Goal: Information Seeking & Learning: Learn about a topic

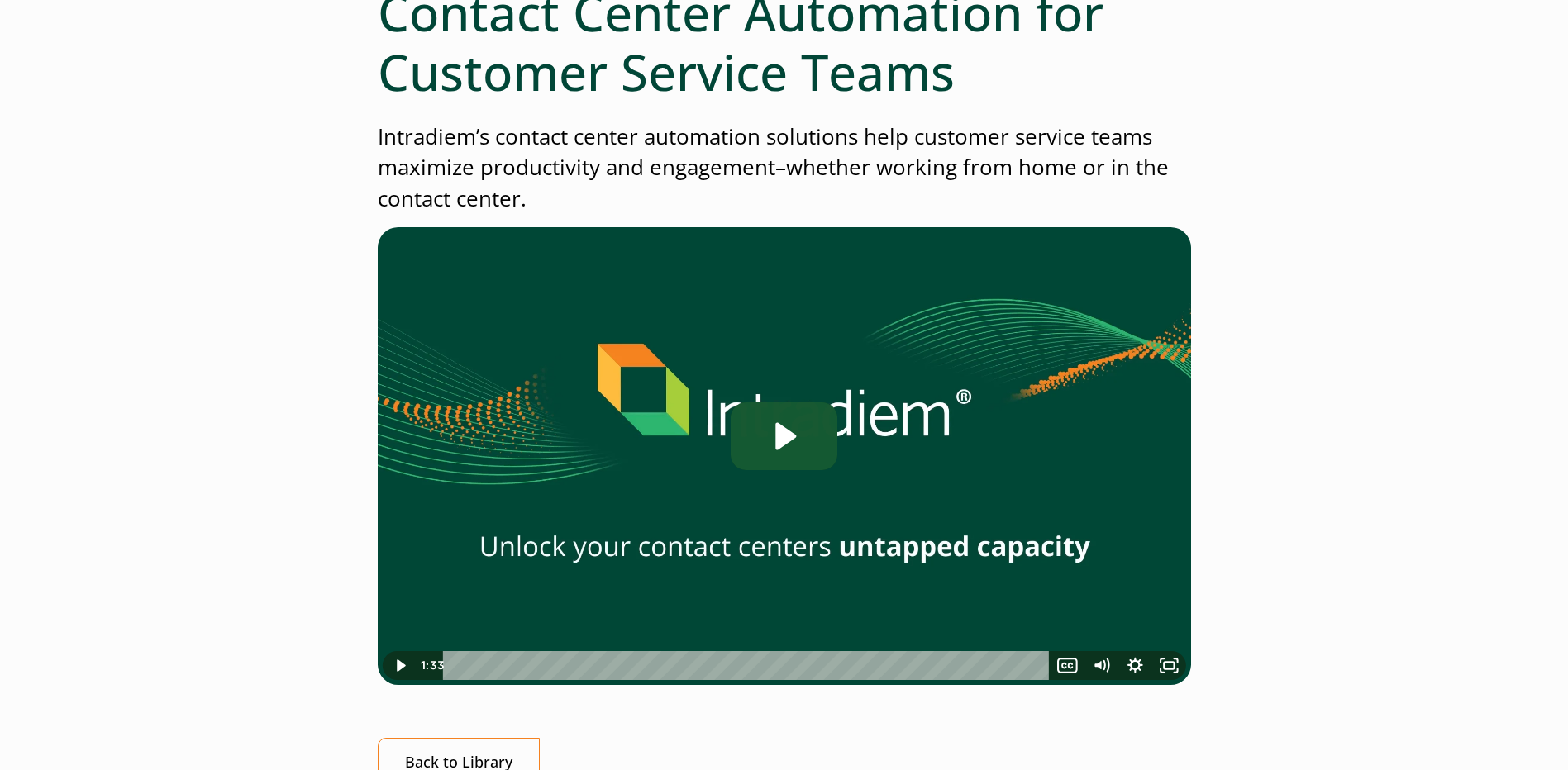
scroll to position [414, 0]
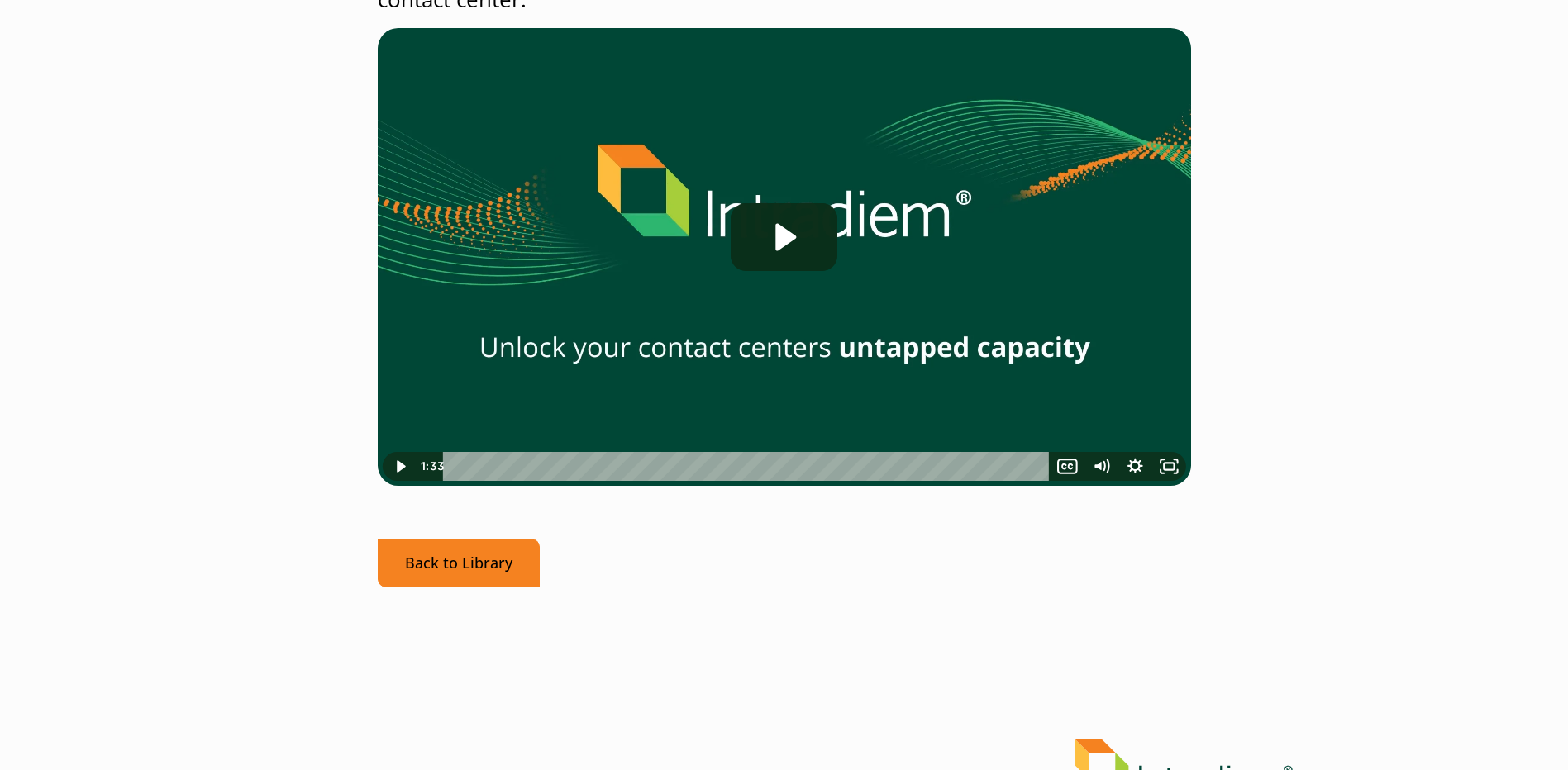
click at [475, 557] on link "Back to Library" at bounding box center [458, 563] width 162 height 48
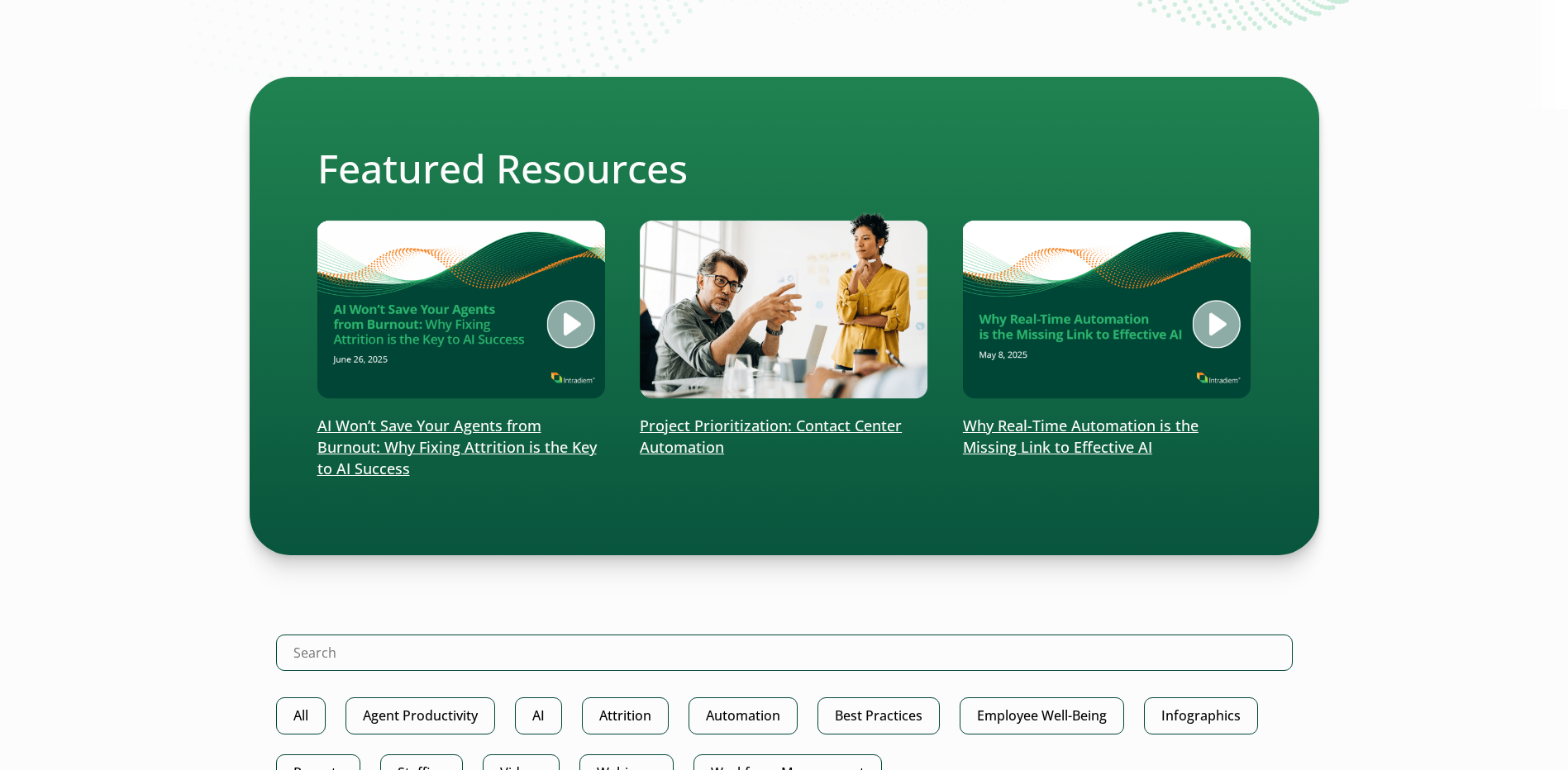
scroll to position [248, 0]
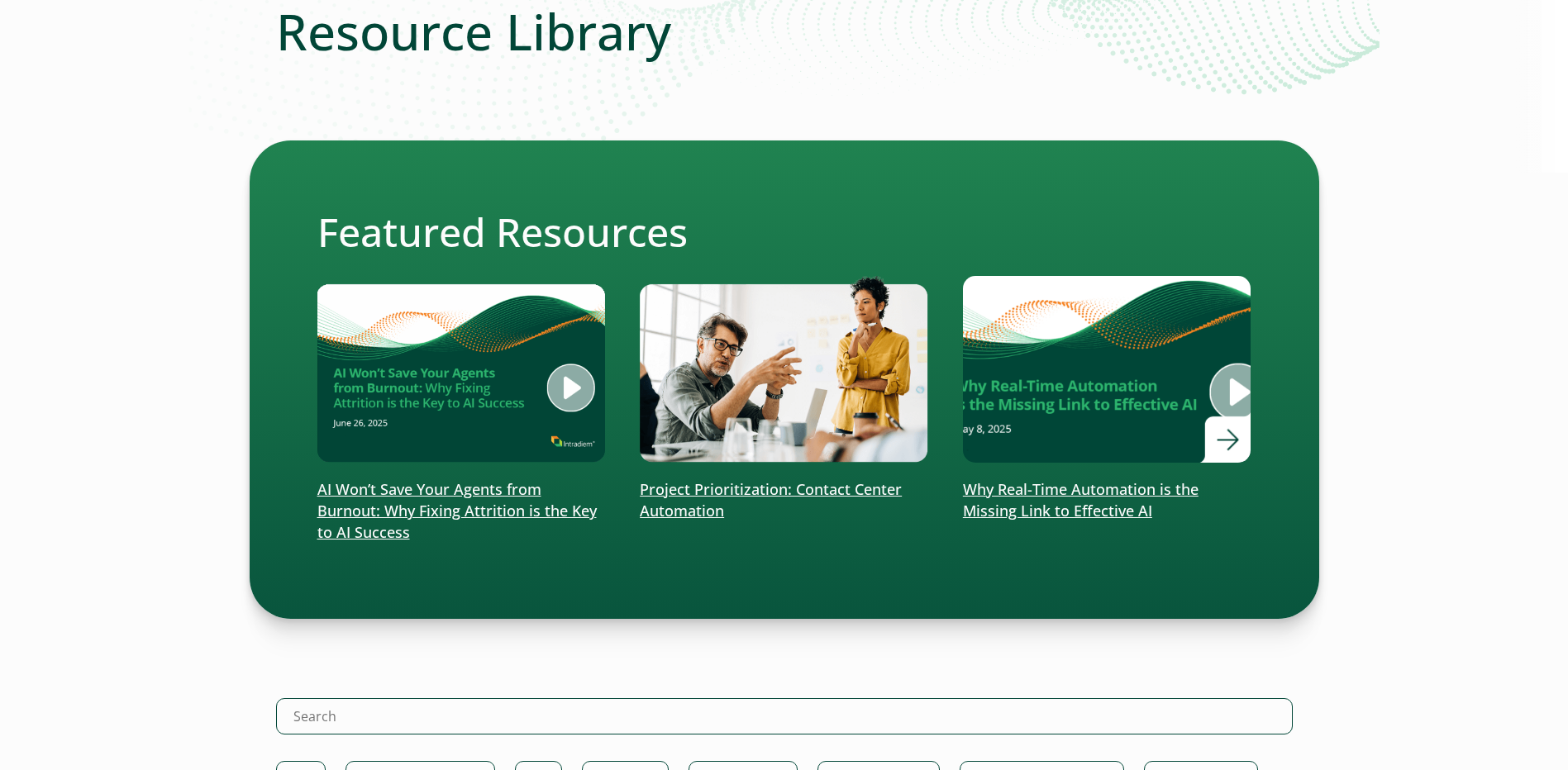
click at [1233, 446] on div at bounding box center [1107, 369] width 288 height 188
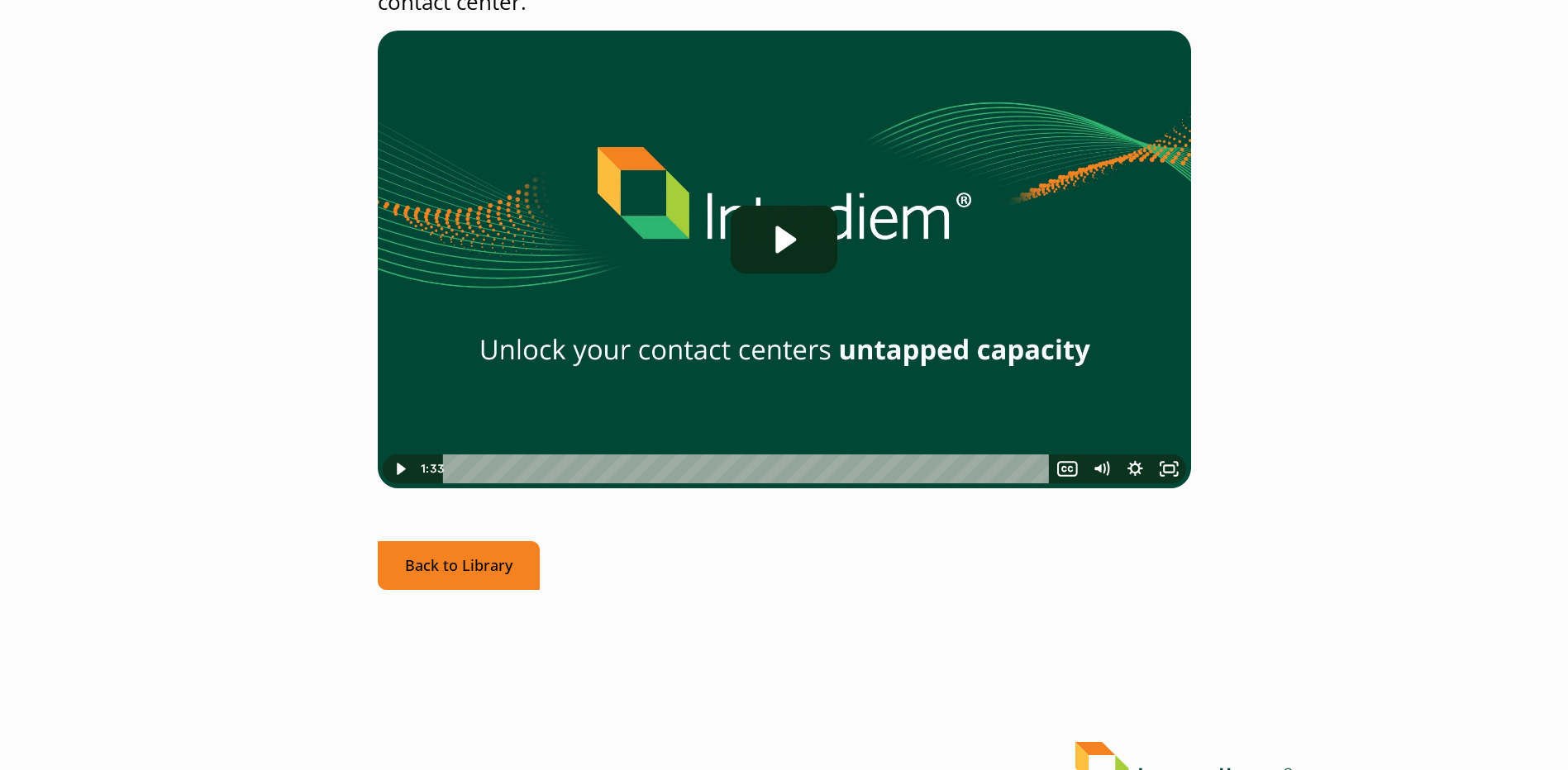
click at [451, 571] on link "Back to Library" at bounding box center [458, 566] width 162 height 48
